Goal: Book appointment/travel/reservation

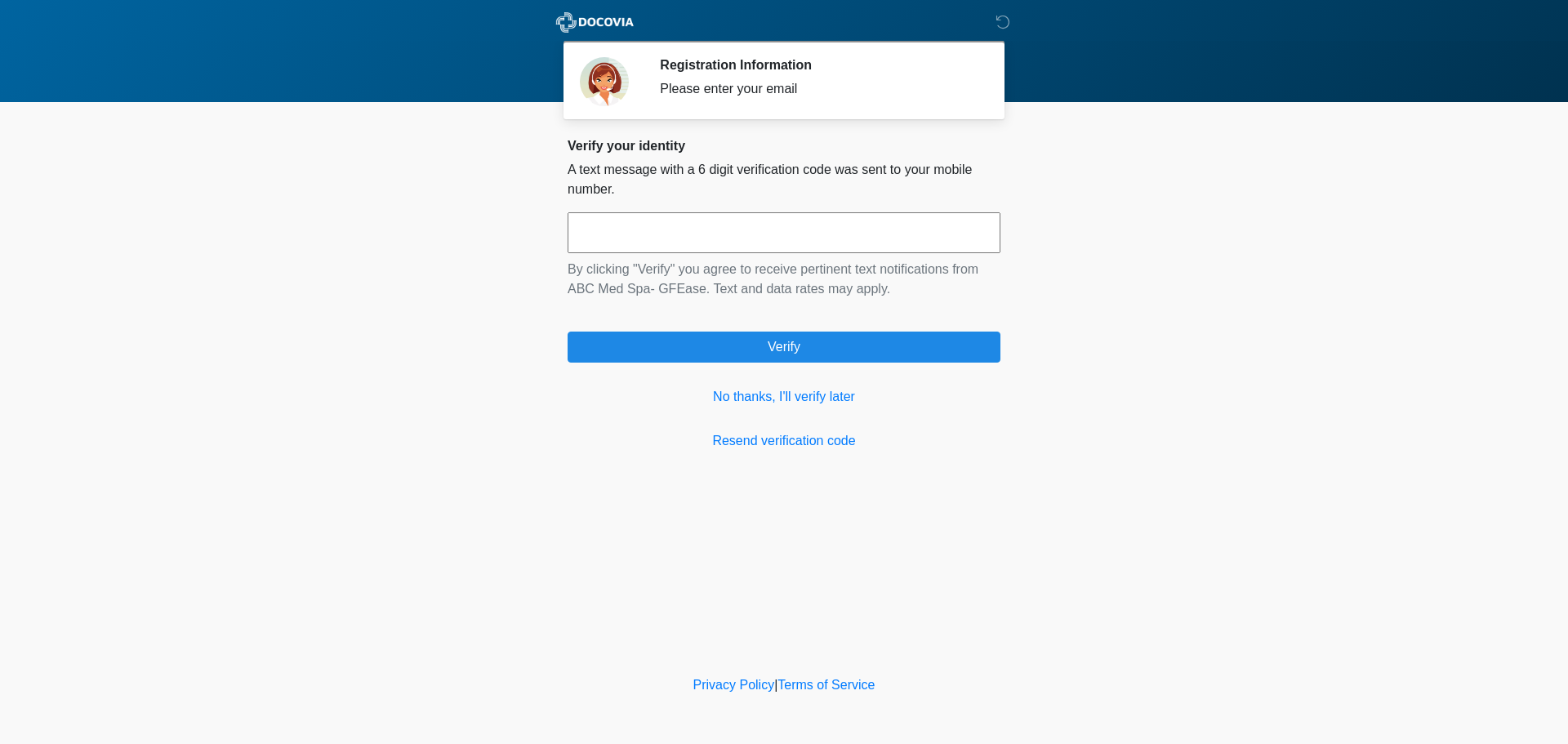
click at [840, 234] on input "text" at bounding box center [784, 232] width 433 height 41
type input "******"
click at [765, 403] on link "No thanks, I'll verify later" at bounding box center [784, 396] width 433 height 19
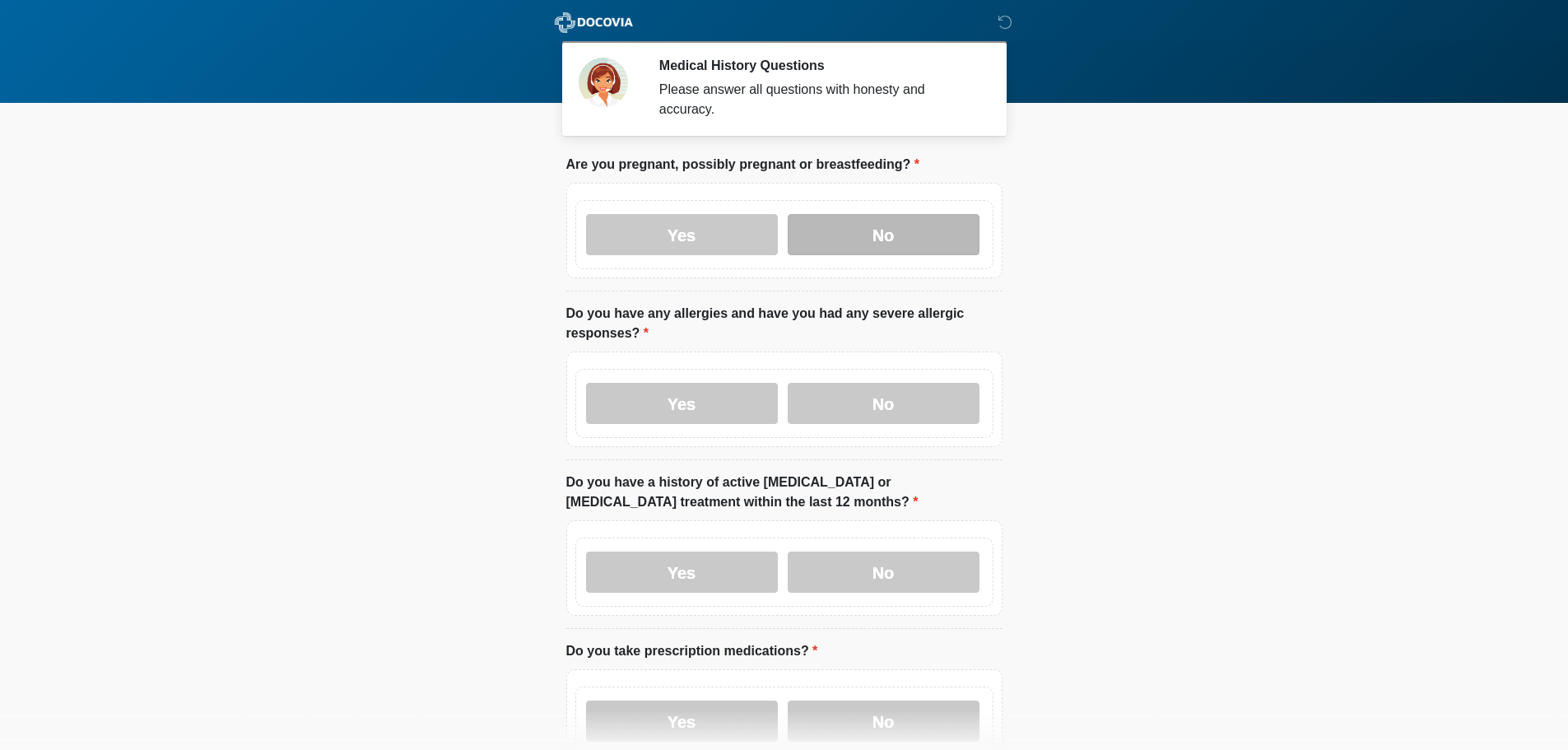
click at [887, 229] on label "No" at bounding box center [883, 234] width 192 height 41
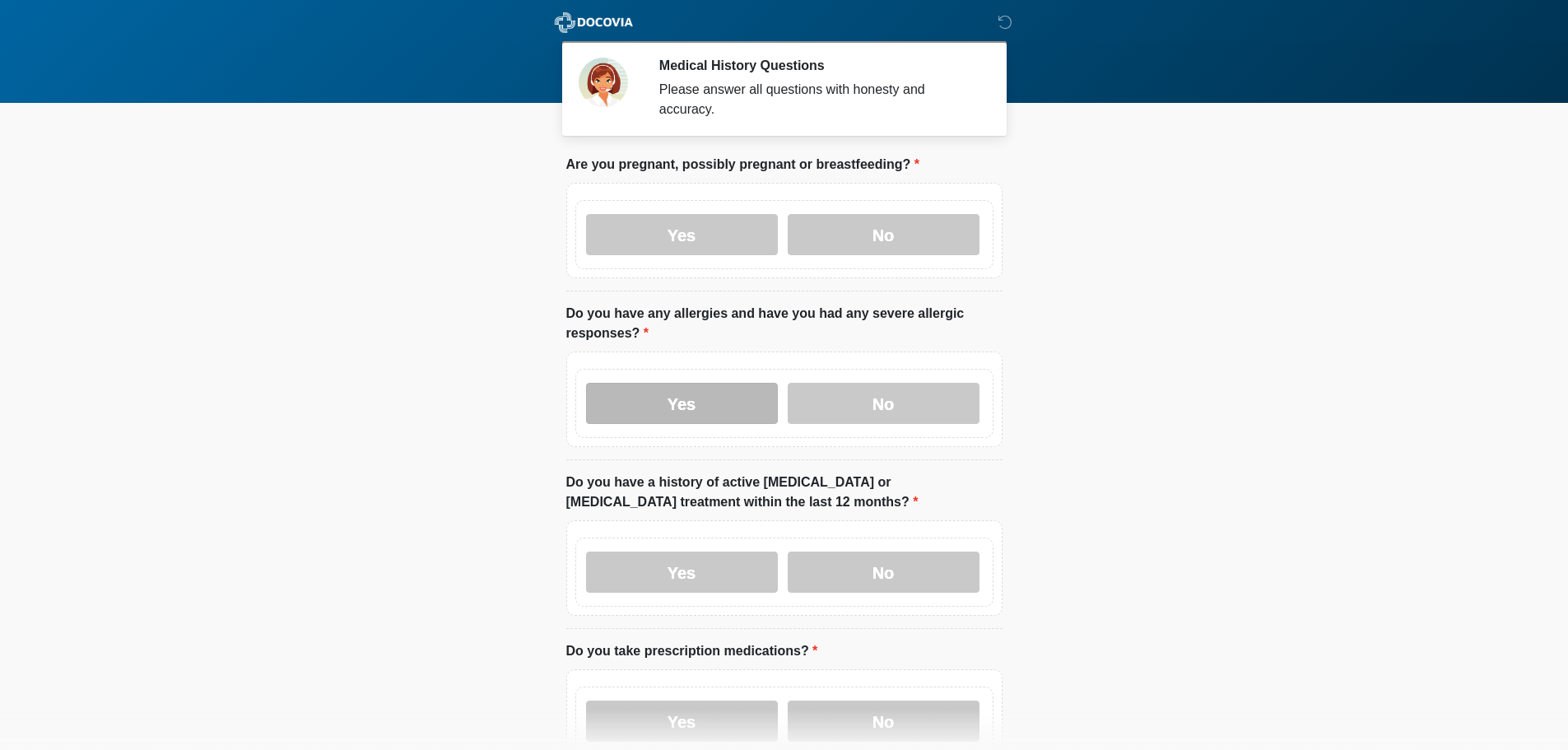
click at [697, 386] on label "Yes" at bounding box center [682, 403] width 192 height 41
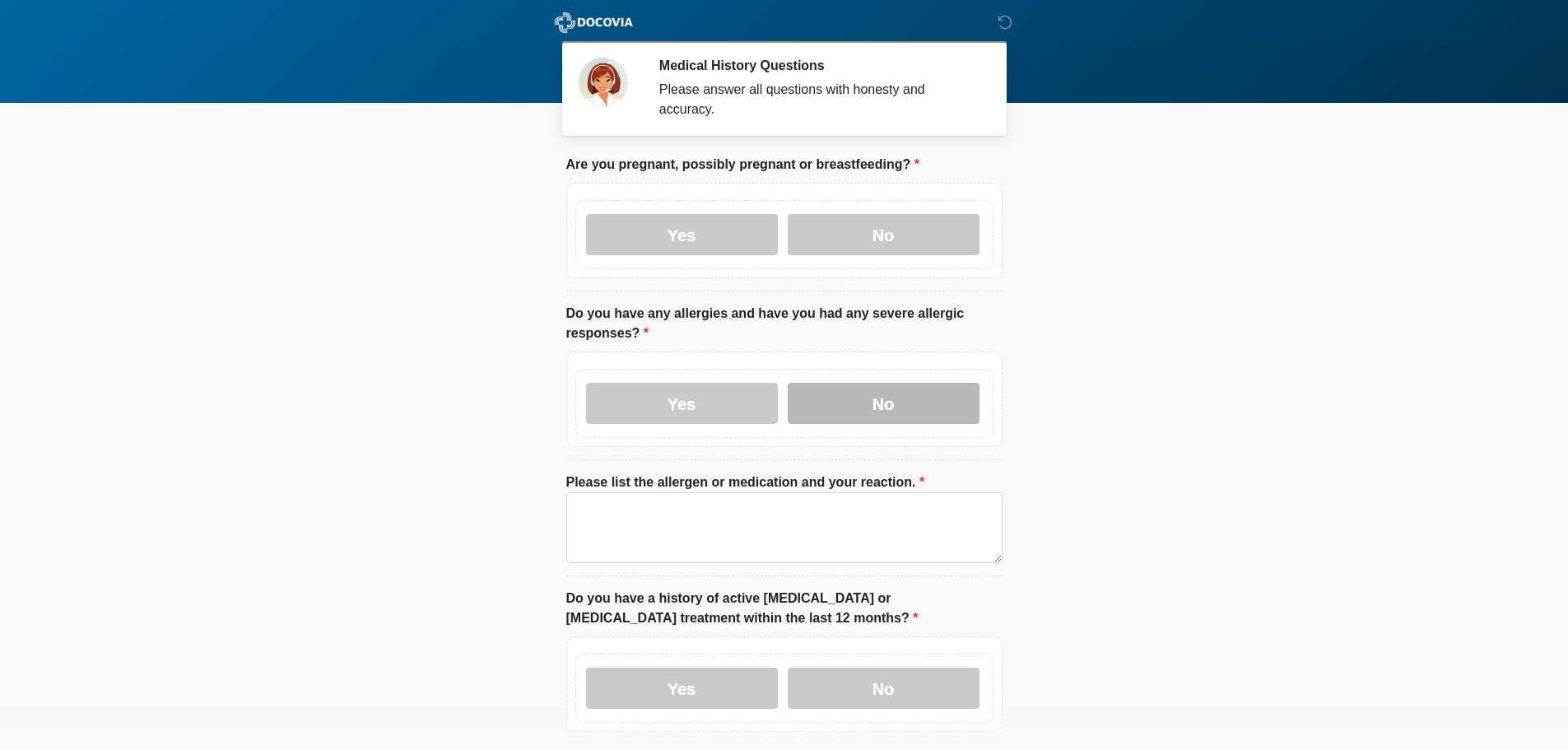
click at [898, 397] on label "No" at bounding box center [883, 403] width 192 height 41
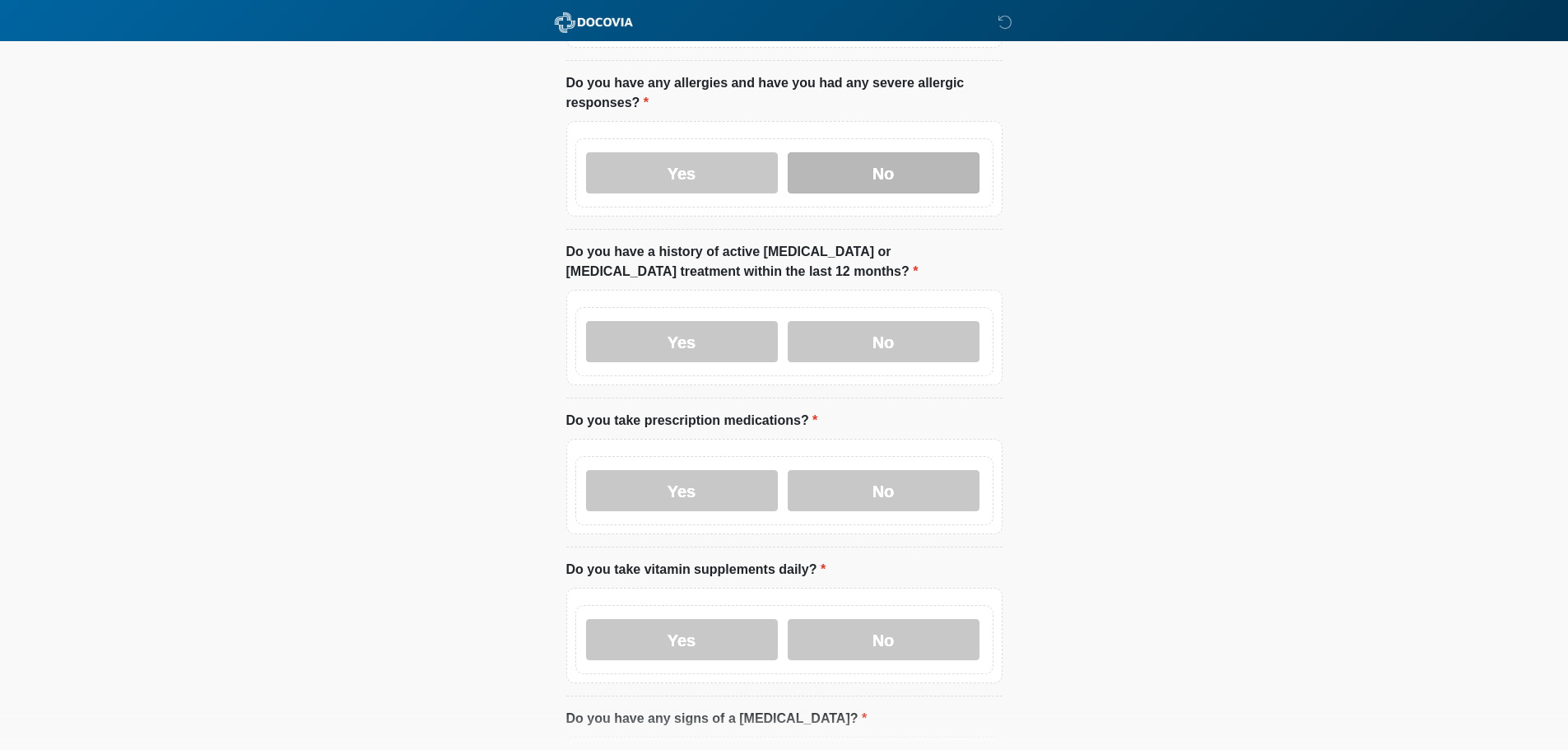
scroll to position [247, 0]
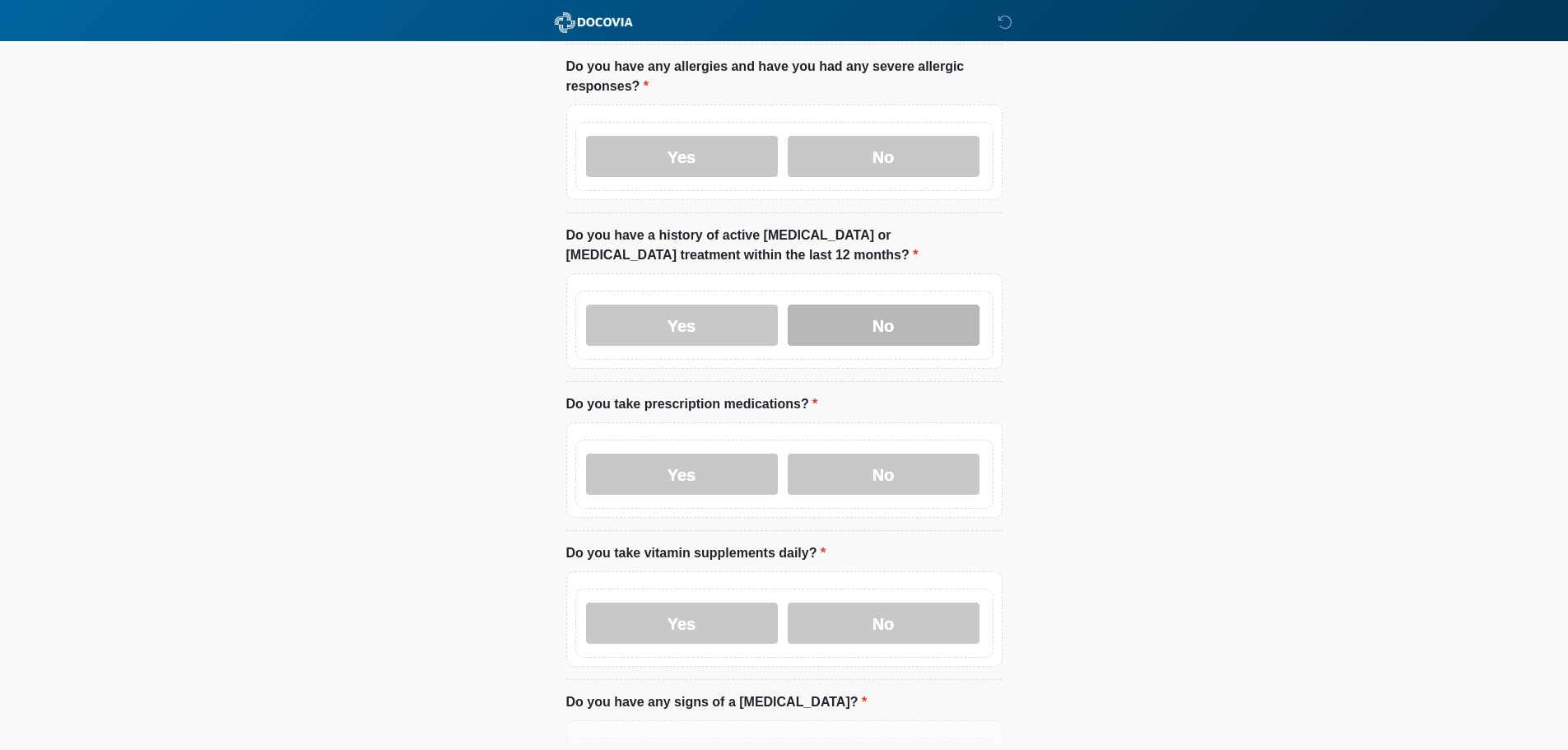
click at [885, 305] on label "No" at bounding box center [883, 325] width 192 height 41
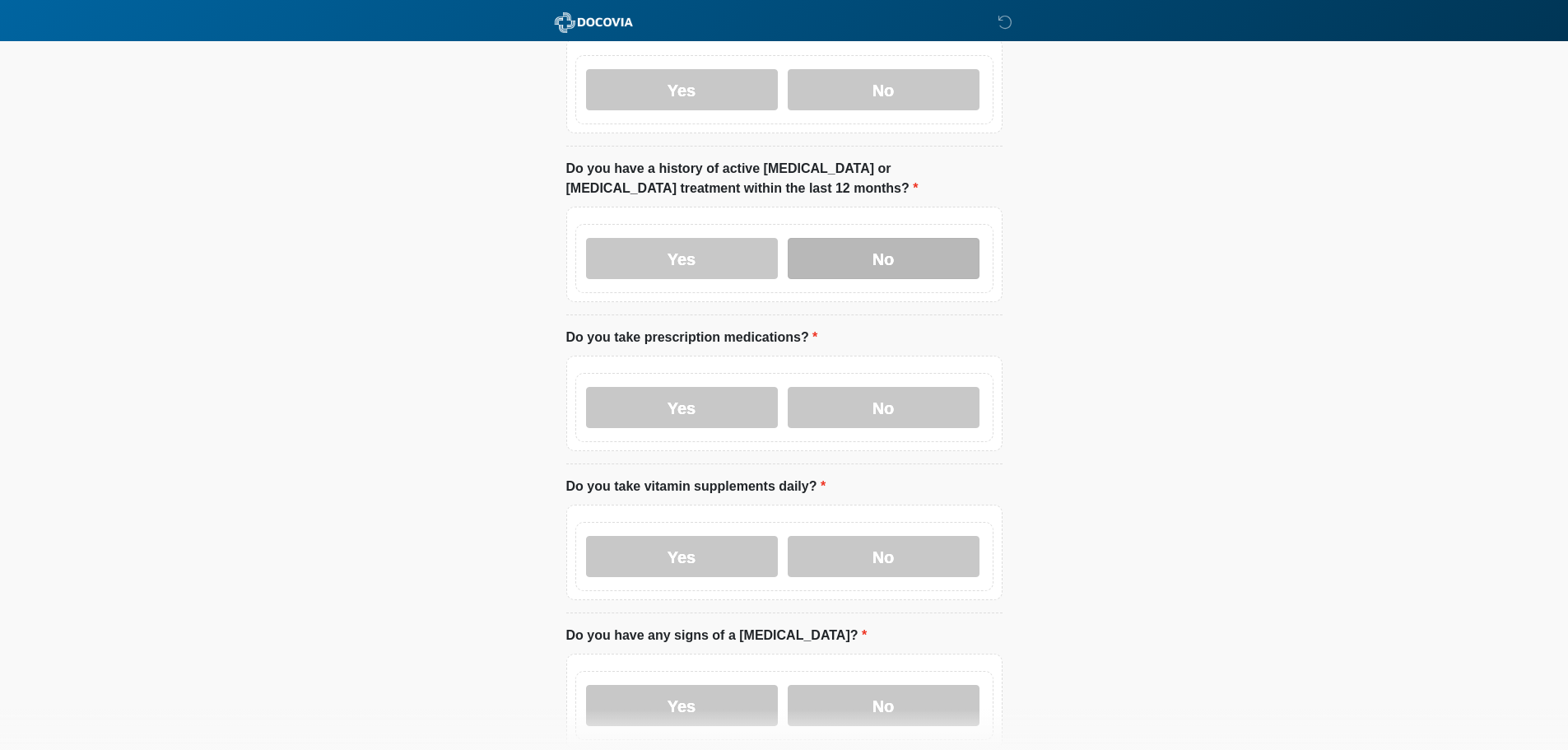
scroll to position [412, 0]
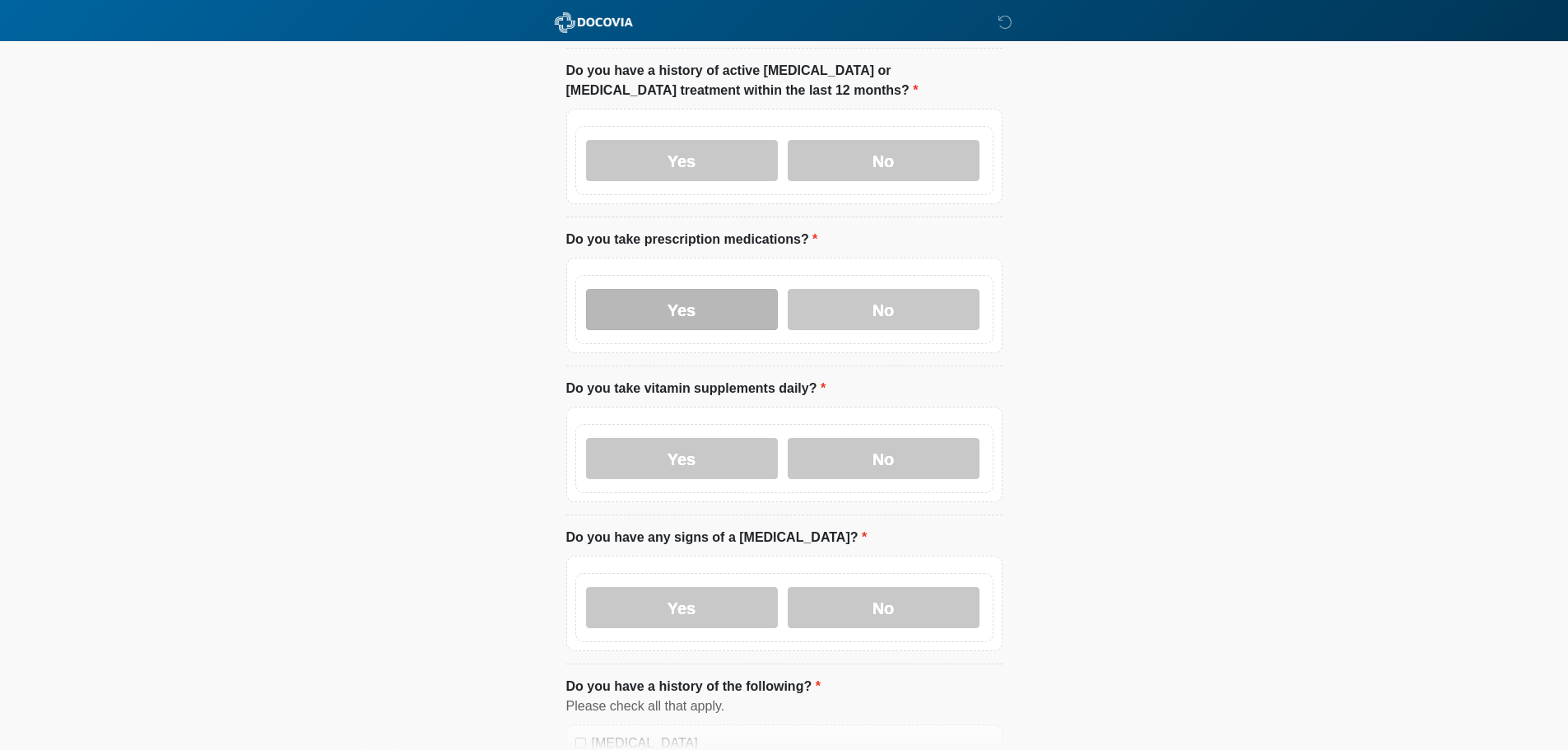
click at [700, 295] on label "Yes" at bounding box center [682, 309] width 192 height 41
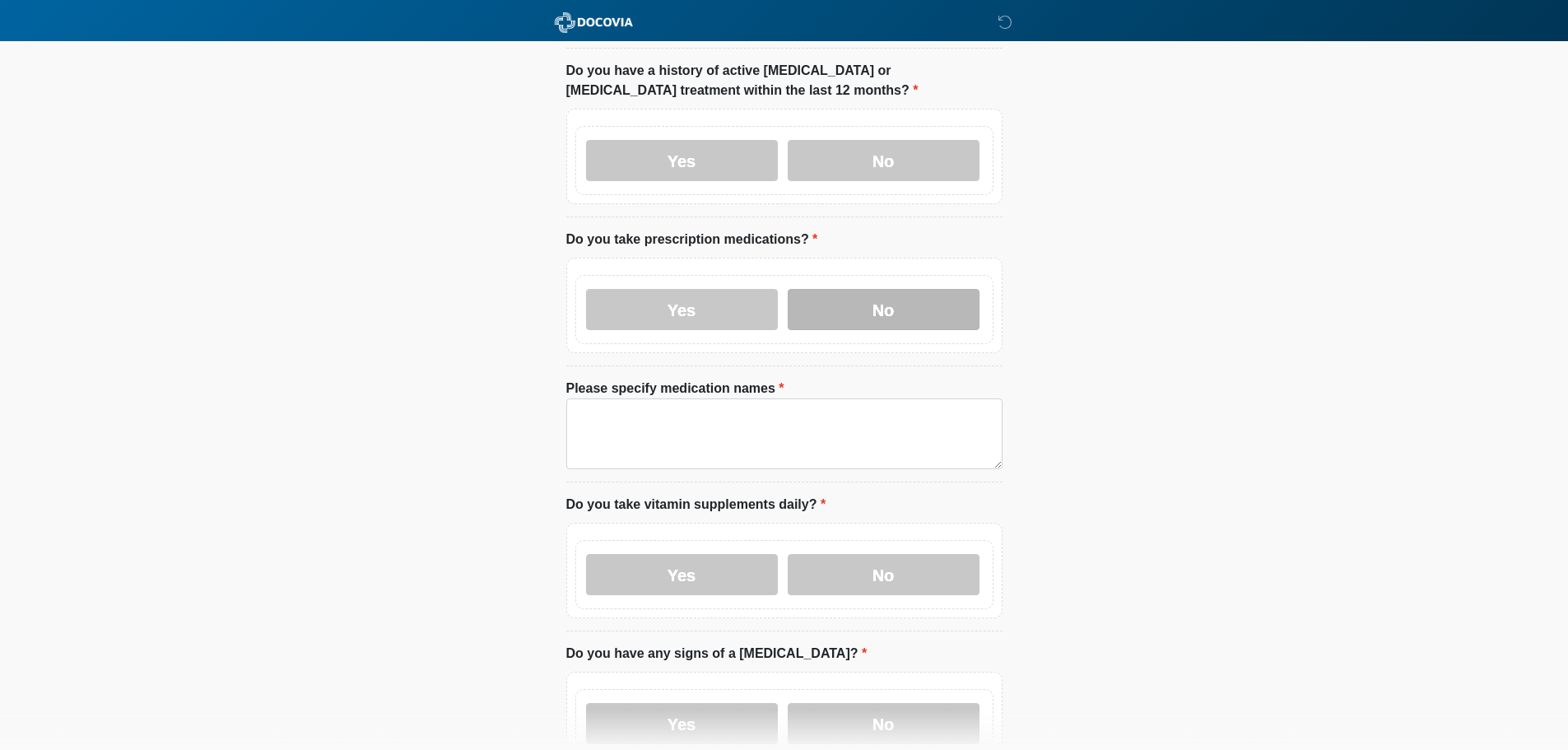
click at [870, 289] on label "No" at bounding box center [883, 309] width 192 height 41
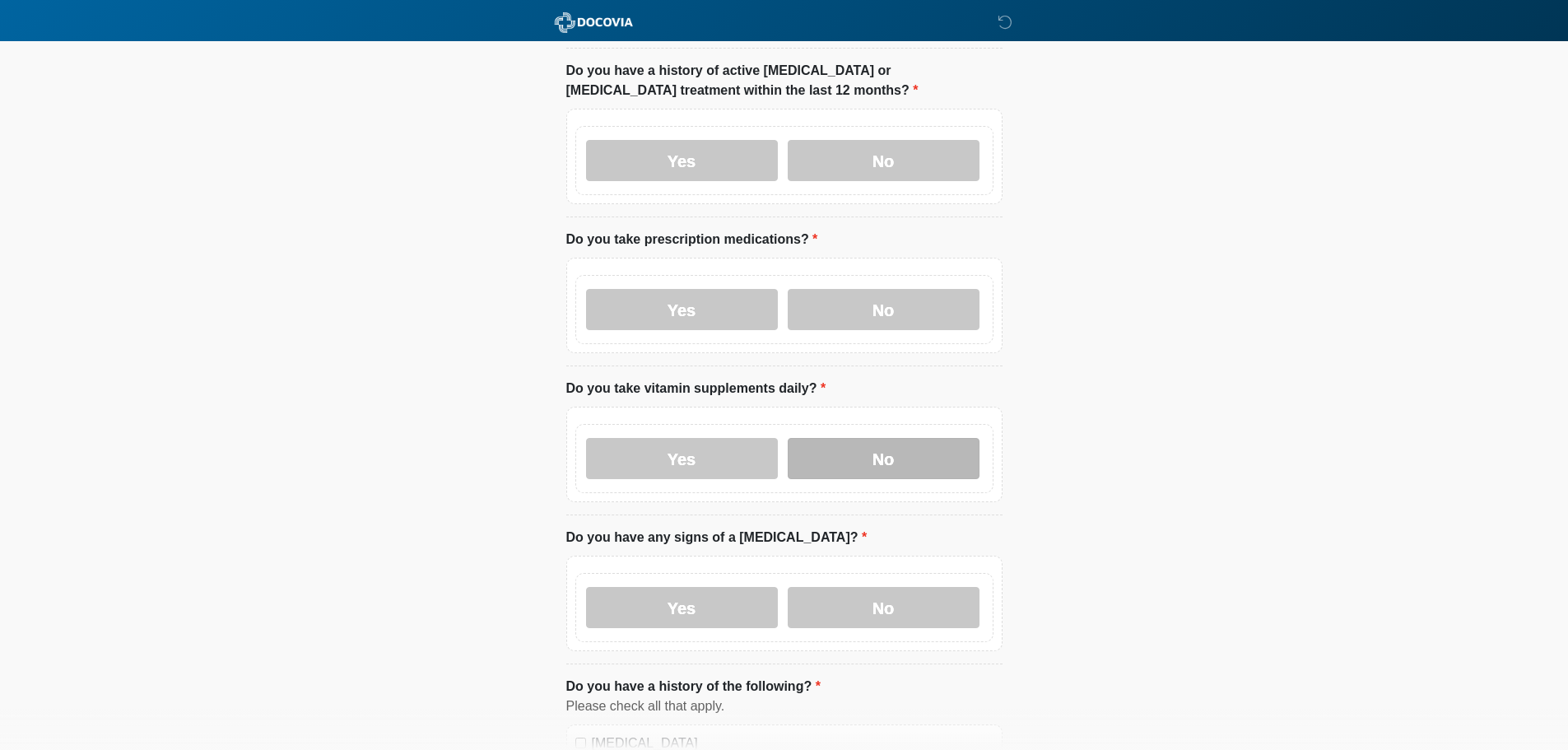
click at [863, 438] on label "No" at bounding box center [883, 459] width 192 height 41
click at [888, 599] on label "No" at bounding box center [883, 607] width 192 height 41
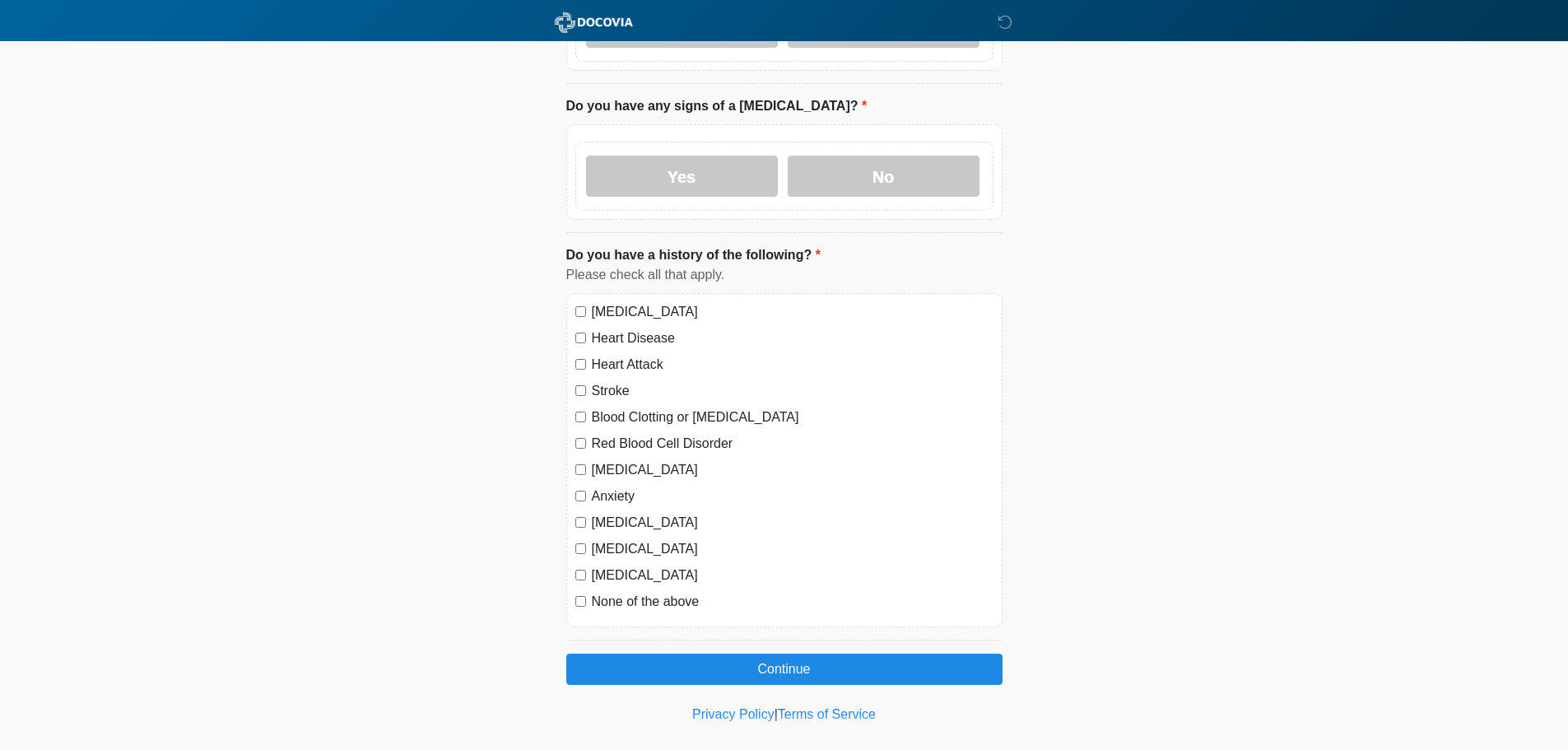
scroll to position [851, 0]
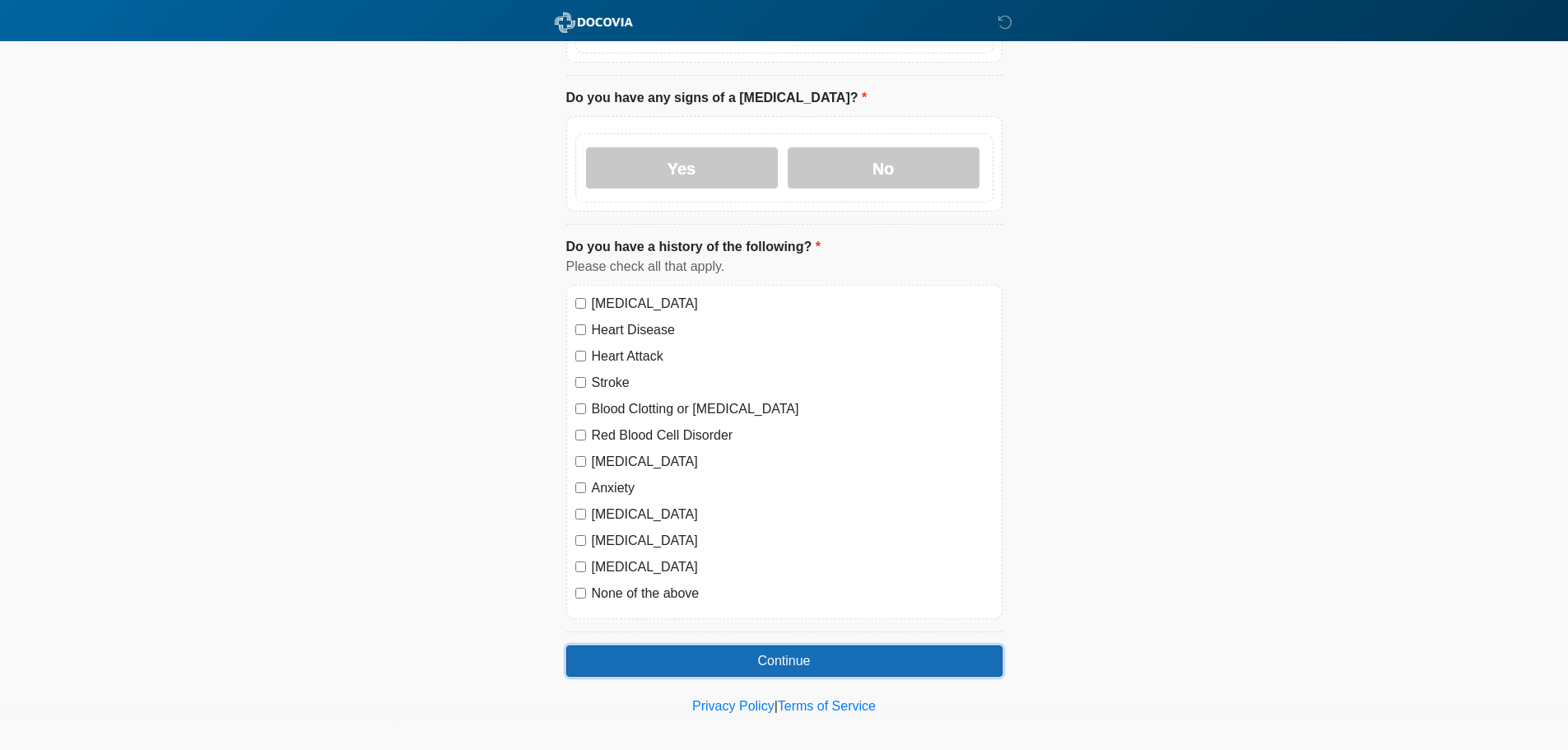
click at [773, 647] on button "Continue" at bounding box center [785, 661] width 436 height 32
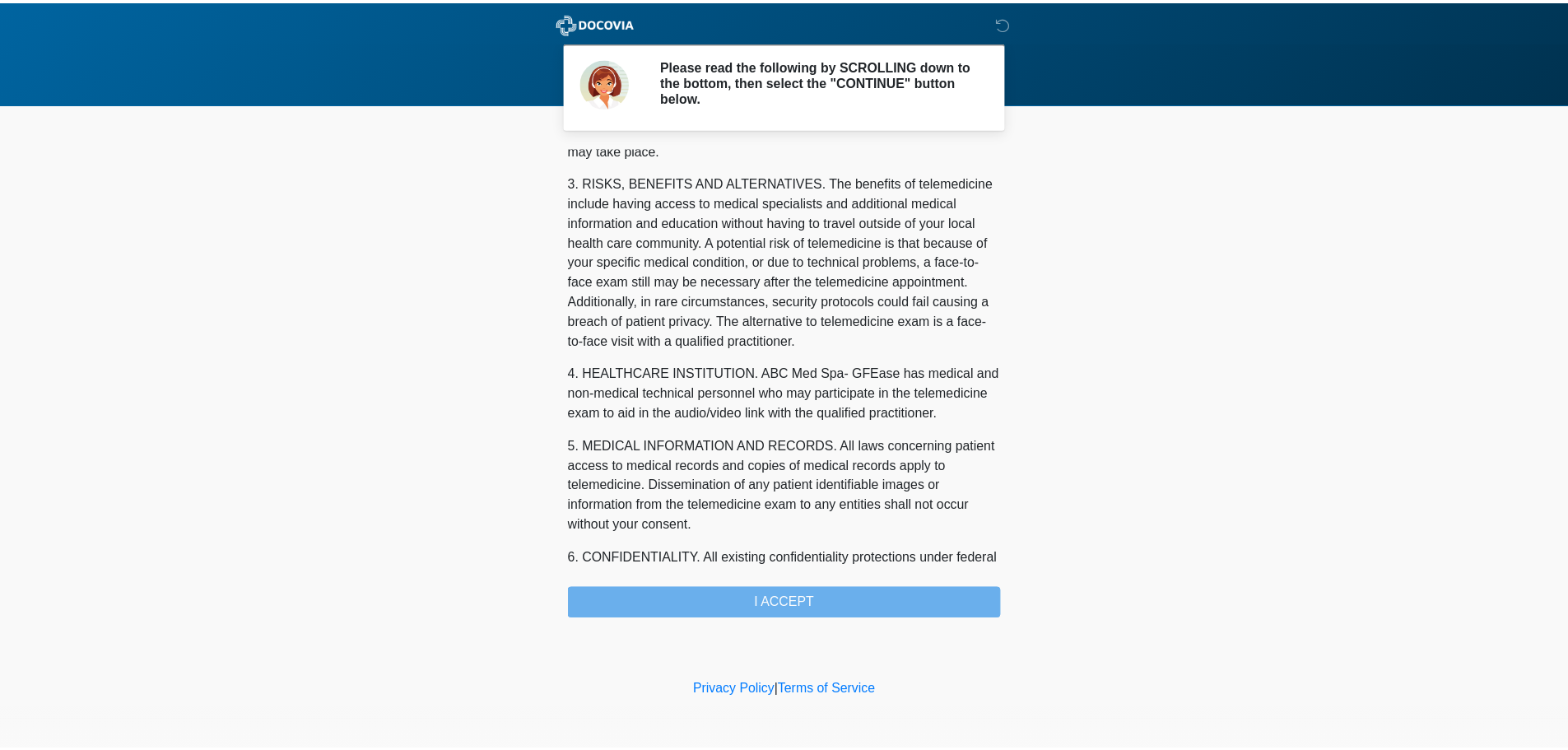
scroll to position [555, 0]
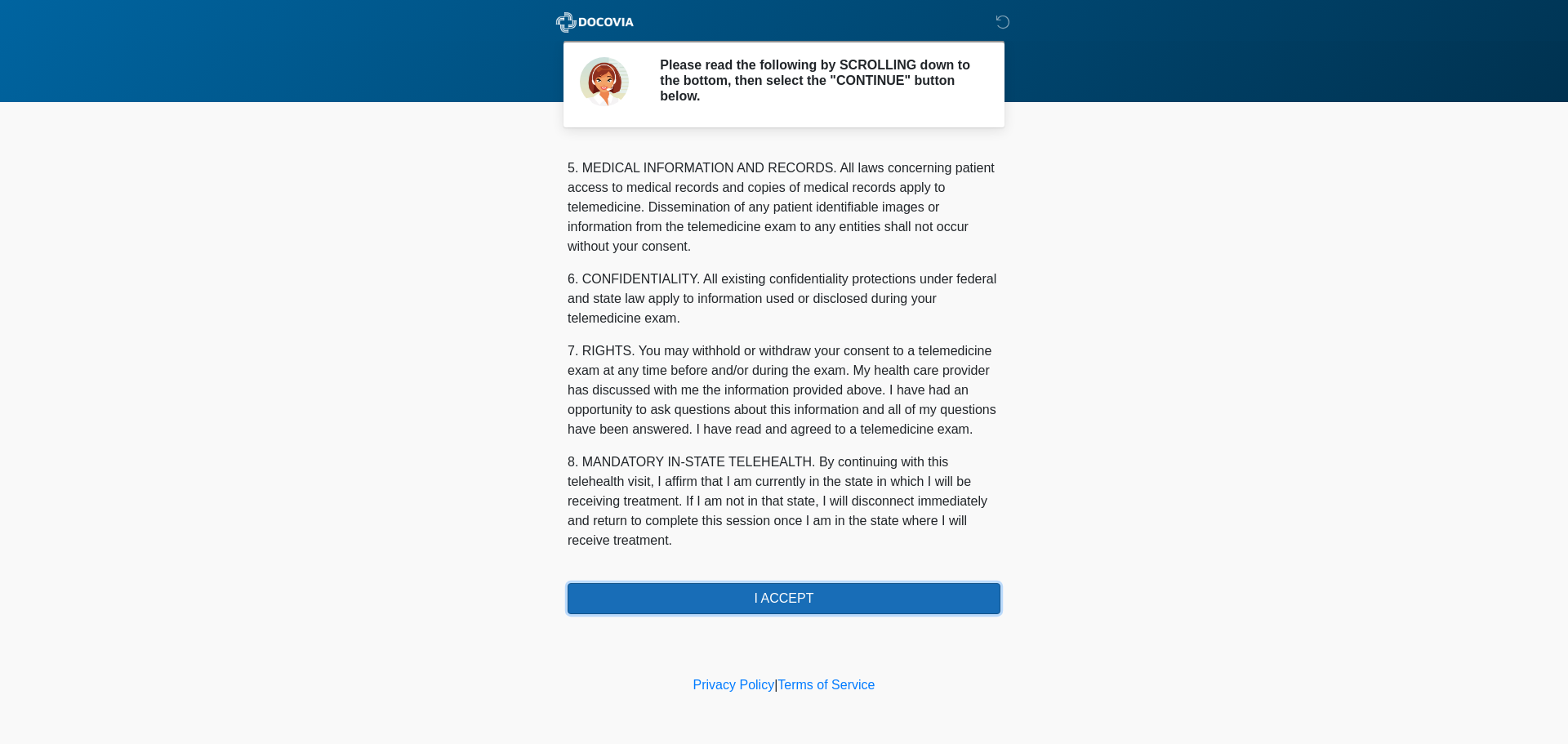
click at [761, 603] on button "I ACCEPT" at bounding box center [784, 599] width 433 height 31
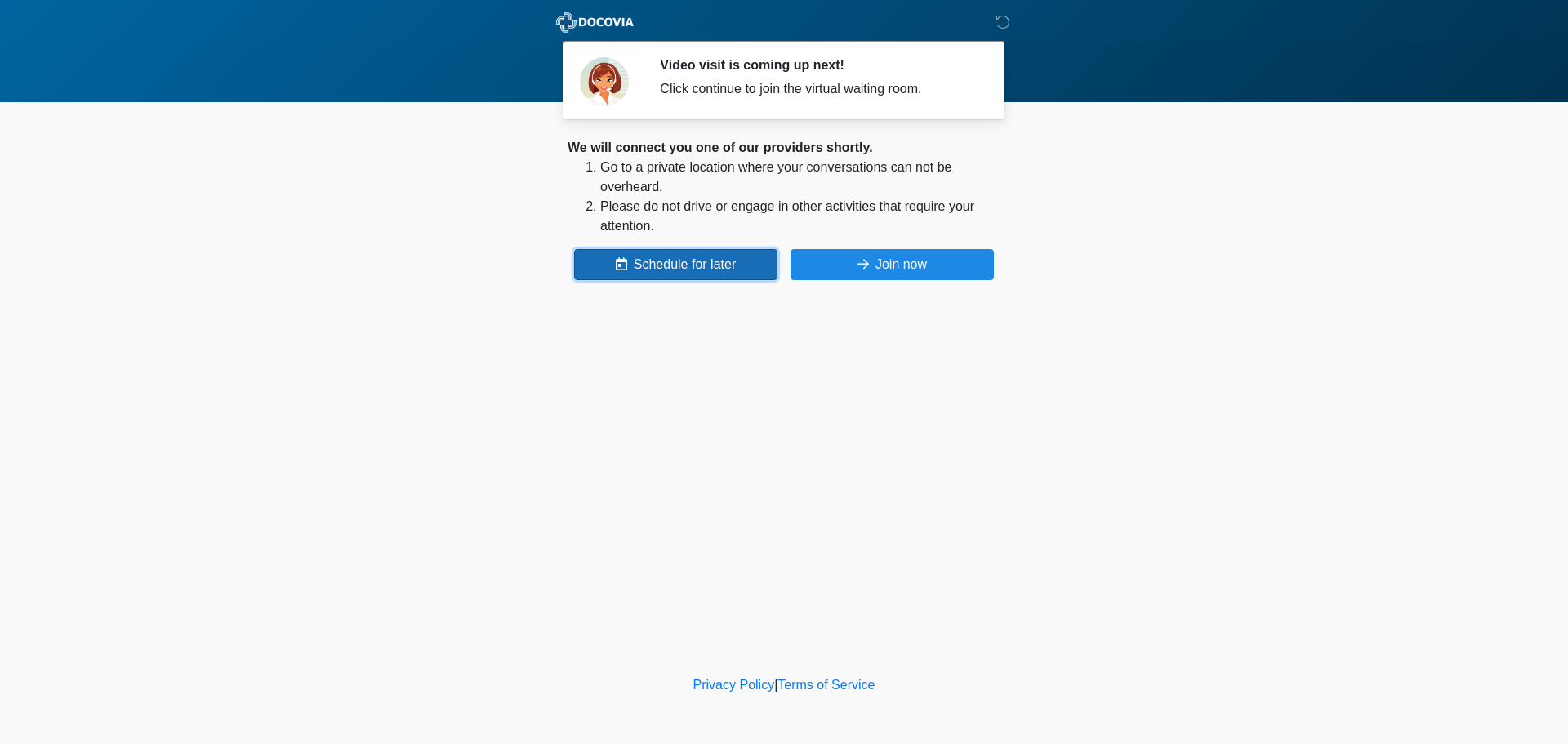
click at [577, 259] on button "Schedule for later" at bounding box center [676, 265] width 203 height 31
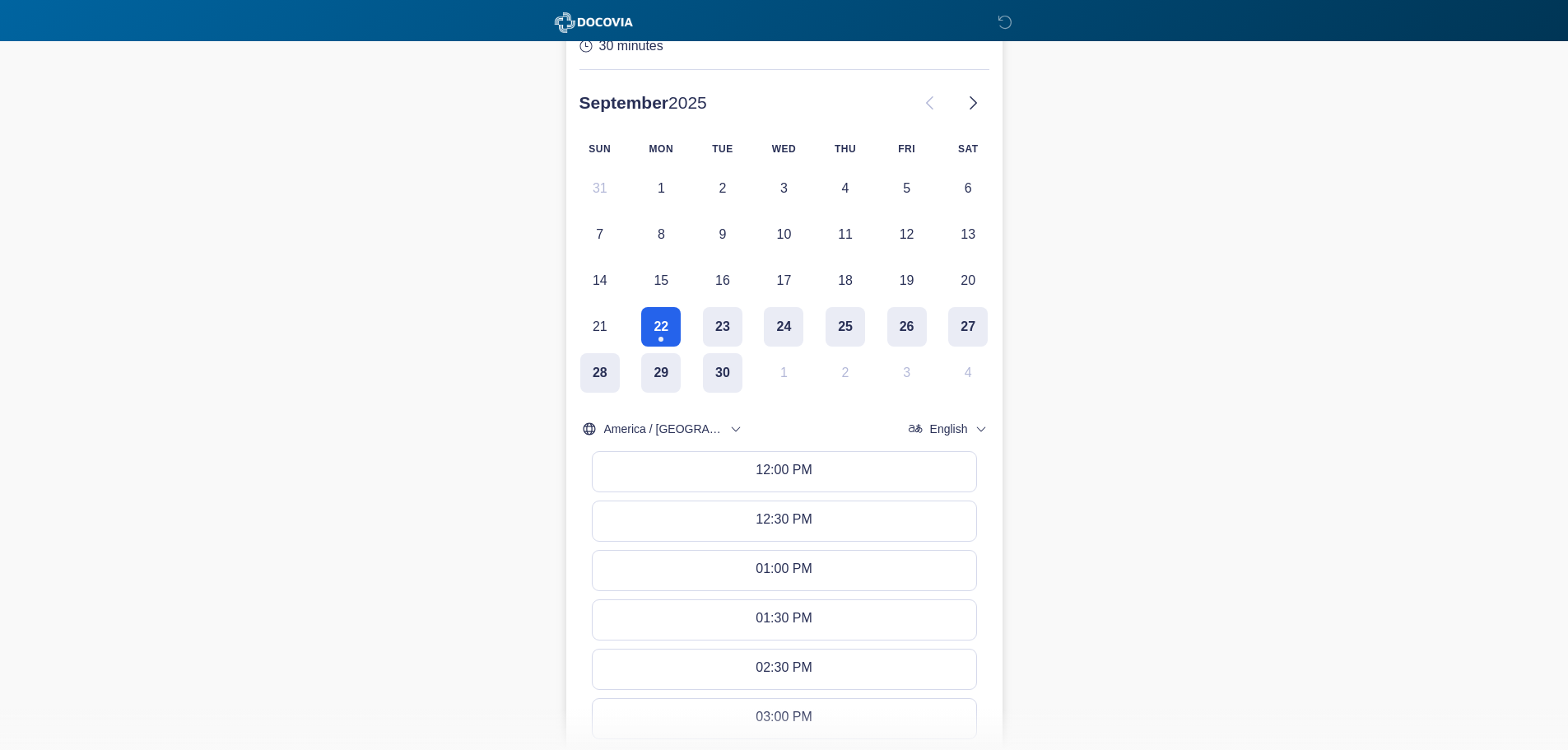
scroll to position [329, 0]
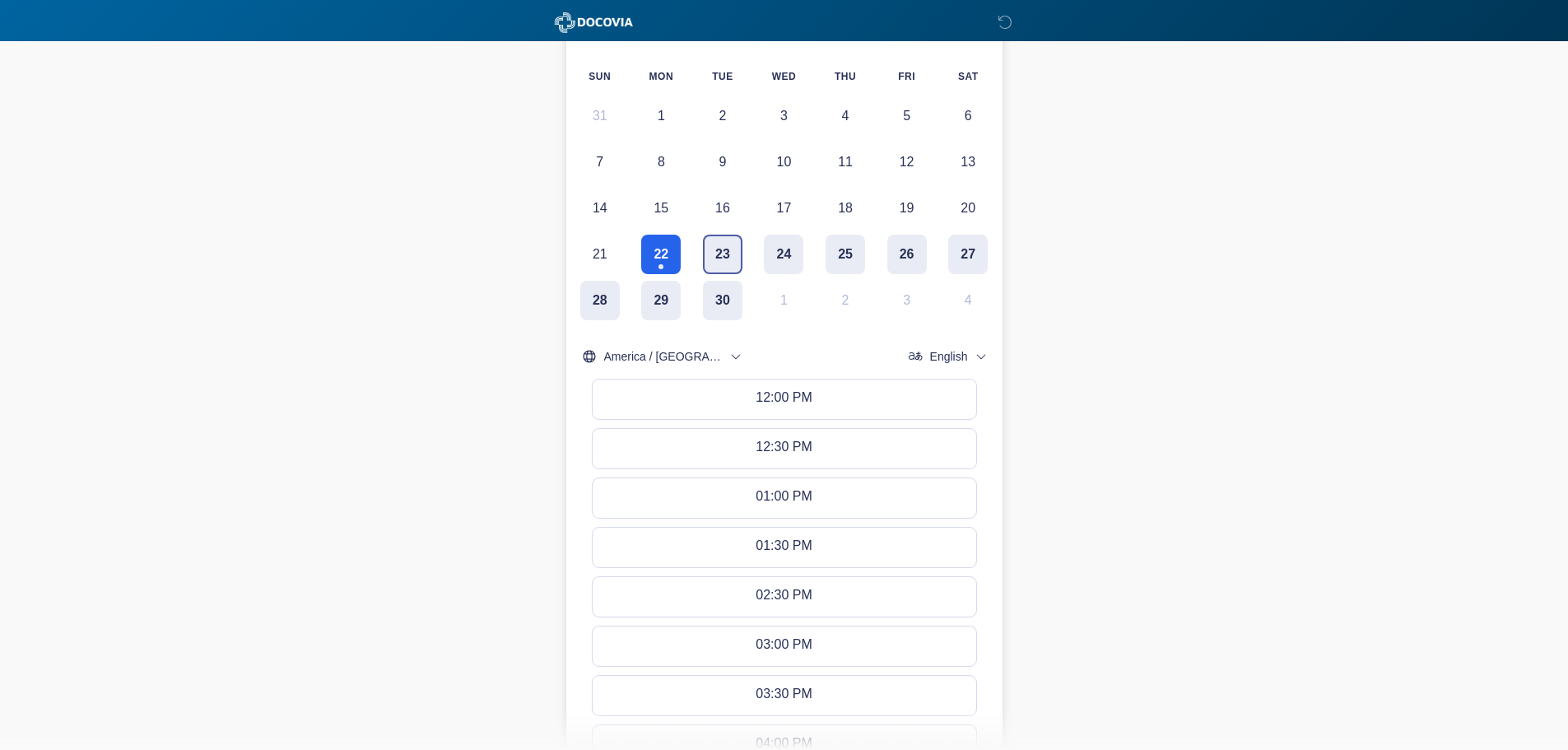
click at [730, 244] on button "23" at bounding box center [722, 254] width 40 height 40
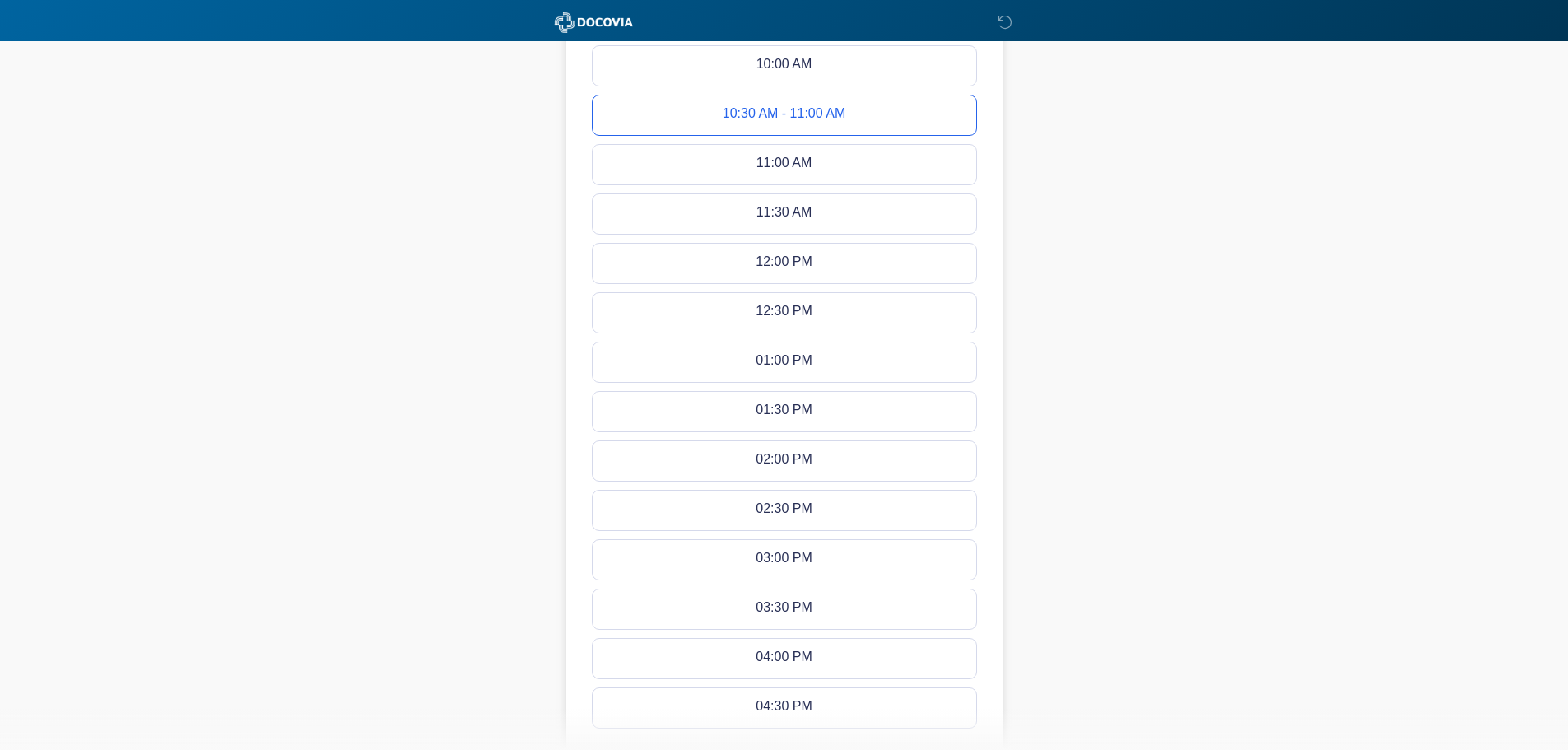
scroll to position [890, 0]
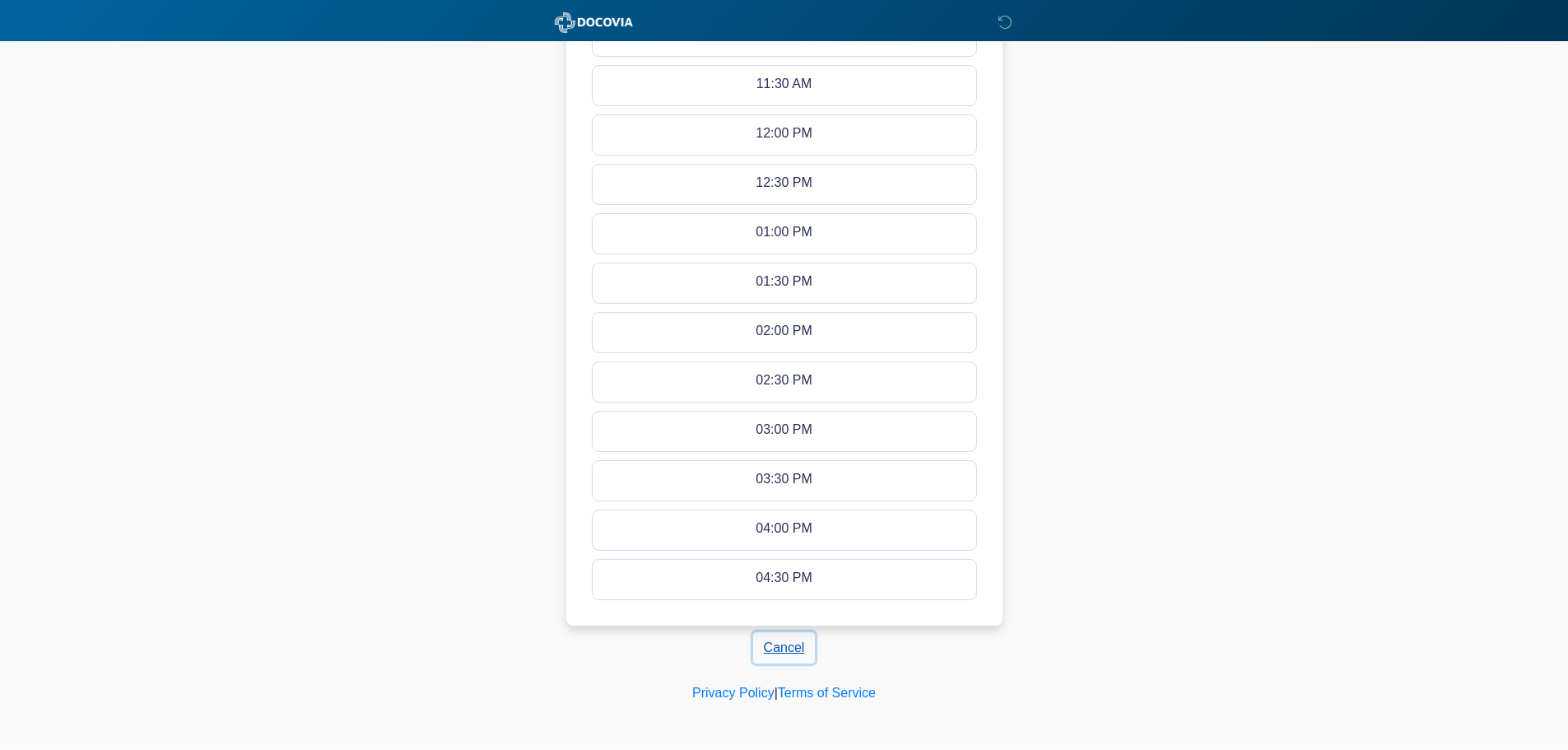
click at [786, 640] on button "Cancel" at bounding box center [784, 648] width 62 height 32
